Goal: Transaction & Acquisition: Purchase product/service

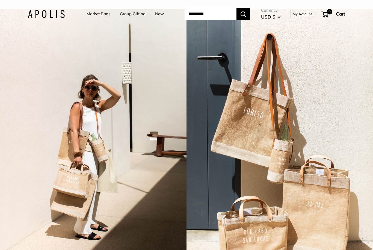
click at [96, 14] on link "Market Bags" at bounding box center [98, 14] width 24 height 8
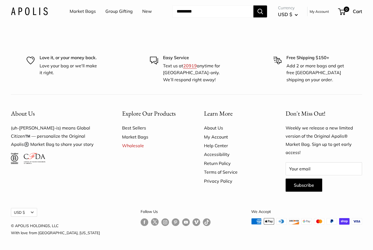
scroll to position [1397, 0]
click at [144, 141] on link "Market Bags" at bounding box center [153, 137] width 63 height 9
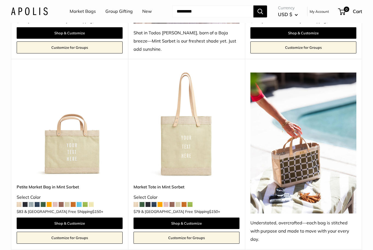
scroll to position [429, 0]
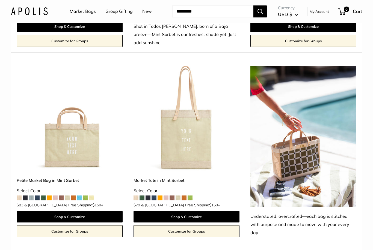
click at [148, 196] on span at bounding box center [147, 198] width 5 height 5
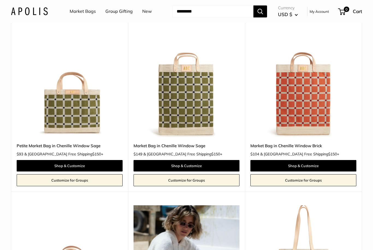
scroll to position [654, 0]
click at [191, 101] on img at bounding box center [186, 85] width 106 height 106
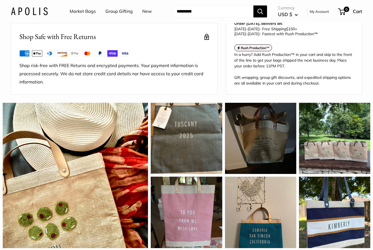
scroll to position [381, 0]
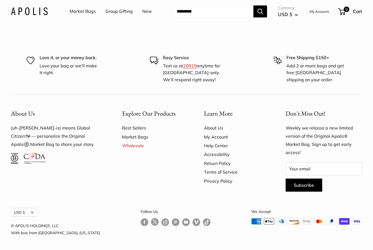
scroll to position [1448, 0]
click at [148, 141] on link "Market Bags" at bounding box center [153, 137] width 63 height 9
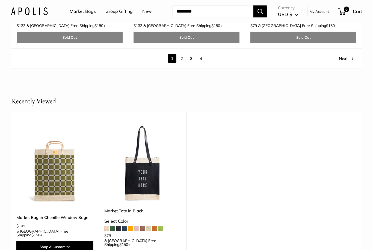
scroll to position [3073, 0]
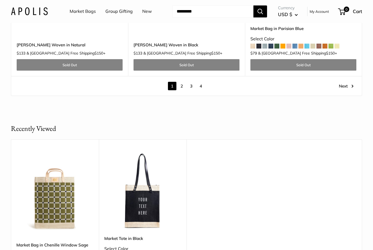
click at [184, 82] on link "2" at bounding box center [181, 86] width 8 height 8
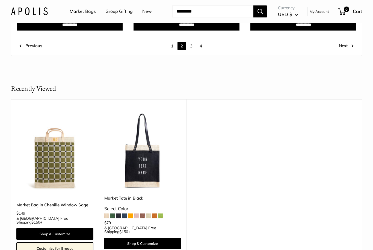
scroll to position [2915, 0]
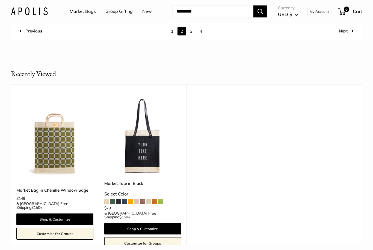
click at [151, 151] on img at bounding box center [142, 136] width 77 height 77
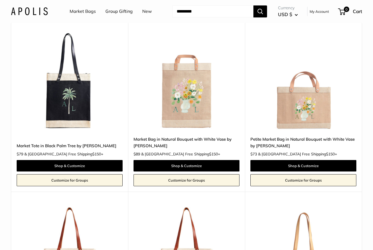
scroll to position [1917, 0]
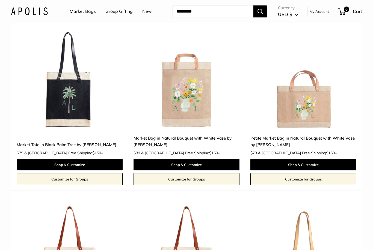
click at [71, 98] on img at bounding box center [70, 77] width 106 height 106
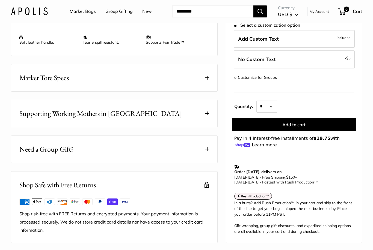
scroll to position [188, 0]
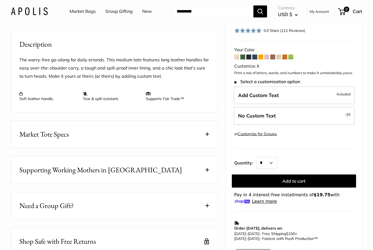
click at [310, 92] on label "Add Custom Text Included" at bounding box center [294, 95] width 121 height 18
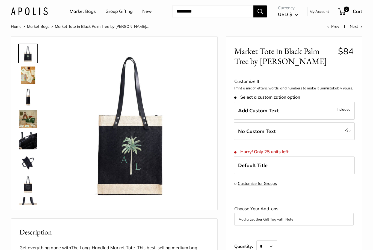
click at [297, 110] on label "Add Custom Text Included" at bounding box center [294, 111] width 121 height 18
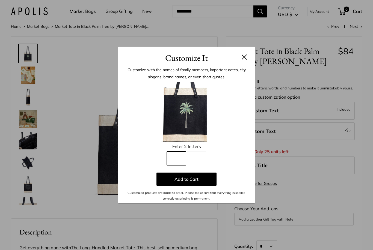
click at [181, 160] on input "Line 1" at bounding box center [176, 159] width 19 height 14
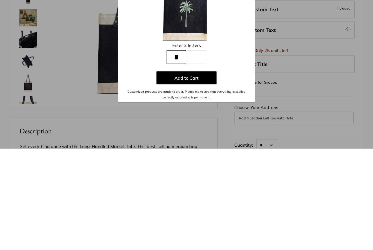
type input "*"
click at [200, 152] on input "Line 2" at bounding box center [196, 159] width 19 height 14
type input "*"
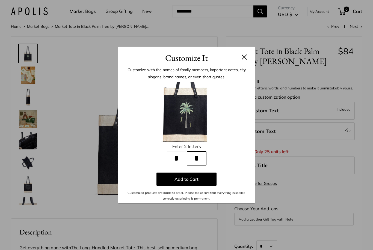
type input "*"
click at [242, 56] on button at bounding box center [243, 56] width 5 height 5
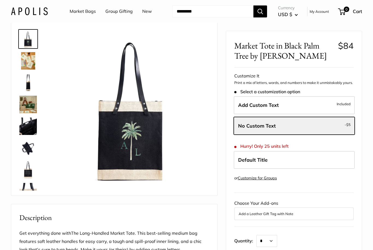
scroll to position [20, 0]
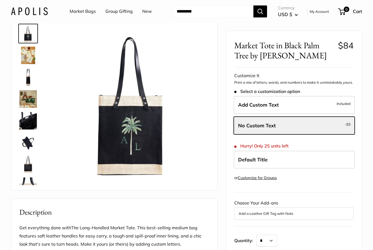
click at [321, 103] on label "Add Custom Text Included" at bounding box center [294, 105] width 121 height 18
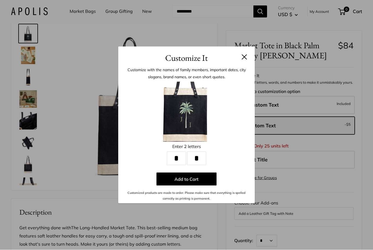
scroll to position [20, 0]
click at [205, 186] on button "Add to Cart" at bounding box center [186, 179] width 60 height 13
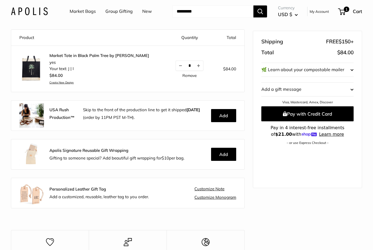
scroll to position [44, 0]
click at [262, 153] on shop-pay-wallet-button at bounding box center [261, 149] width 1 height 5
